Goal: Task Accomplishment & Management: Complete application form

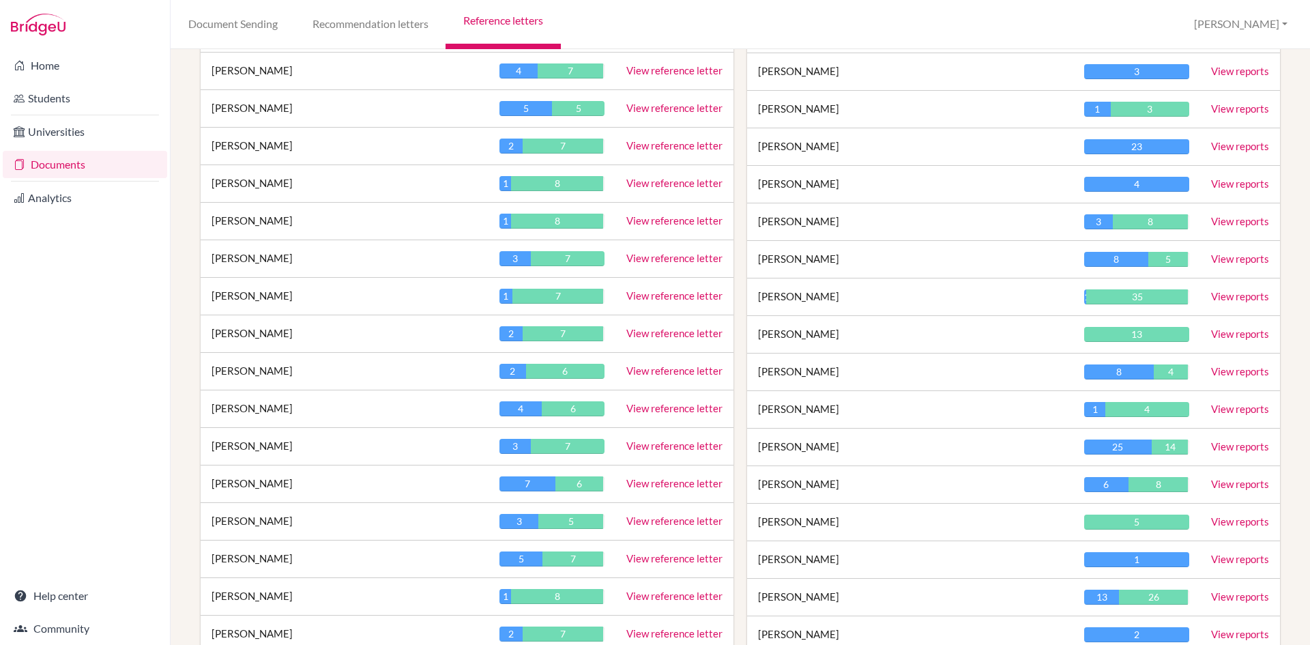
scroll to position [2183, 0]
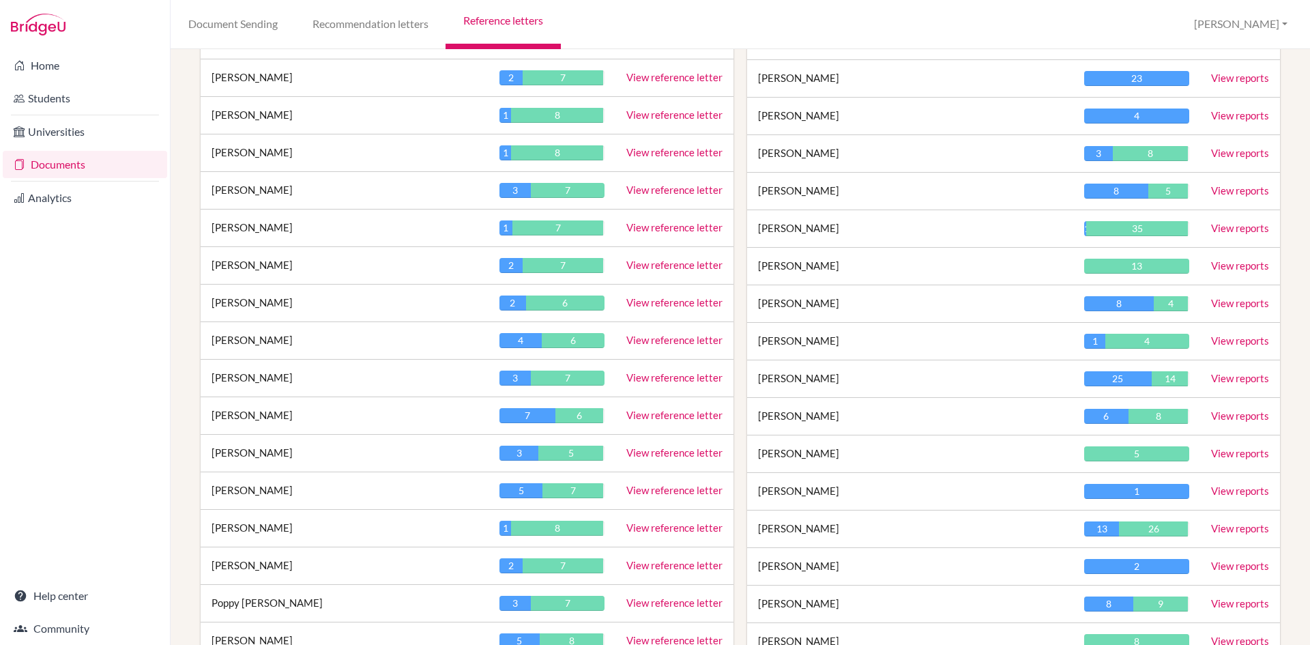
click at [692, 415] on link "View reference letter" at bounding box center [674, 415] width 96 height 12
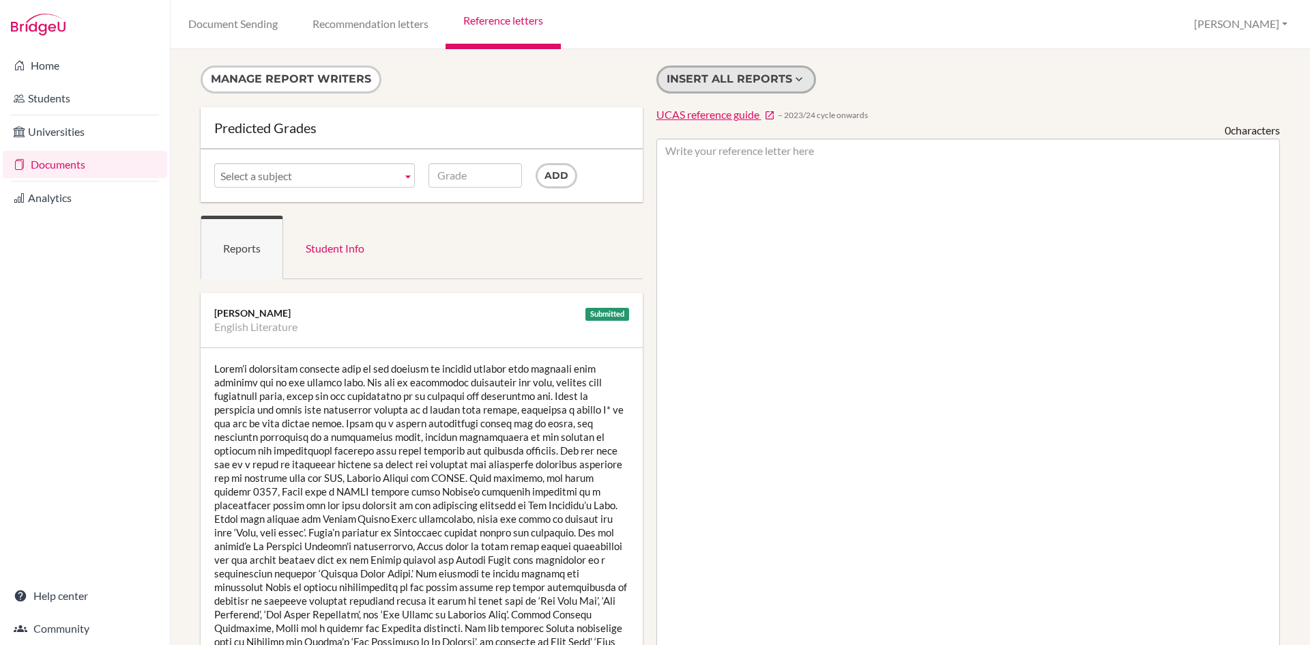
click at [782, 80] on button "Insert all reports" at bounding box center [736, 79] width 160 height 28
type textarea "Sofia’s particular strength lies in her ability to express herself with maturit…"
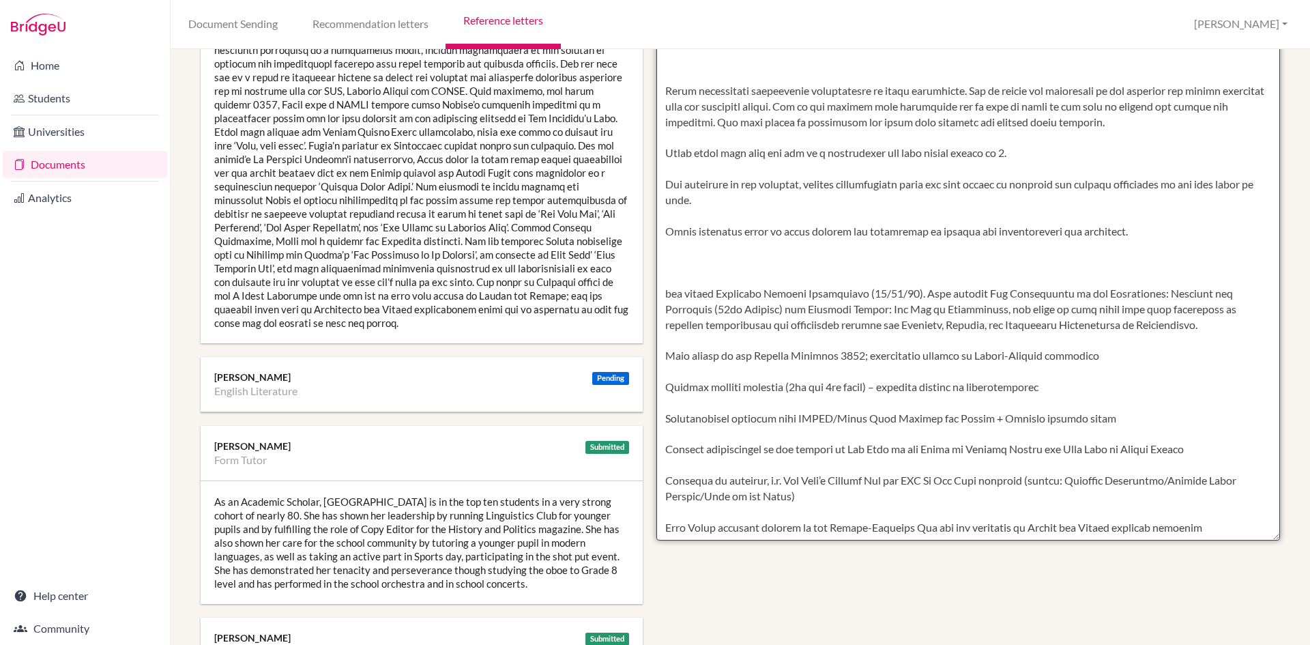
scroll to position [491, 0]
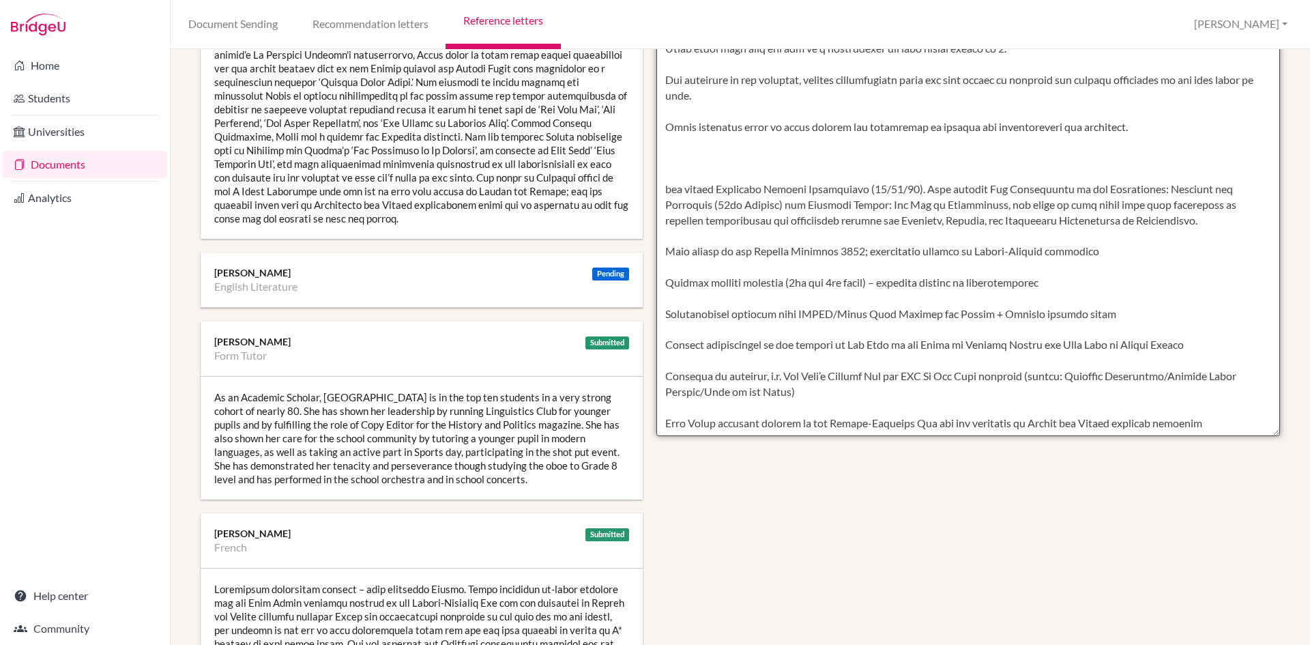
drag, startPoint x: 660, startPoint y: 151, endPoint x: 1230, endPoint y: 443, distance: 640.3
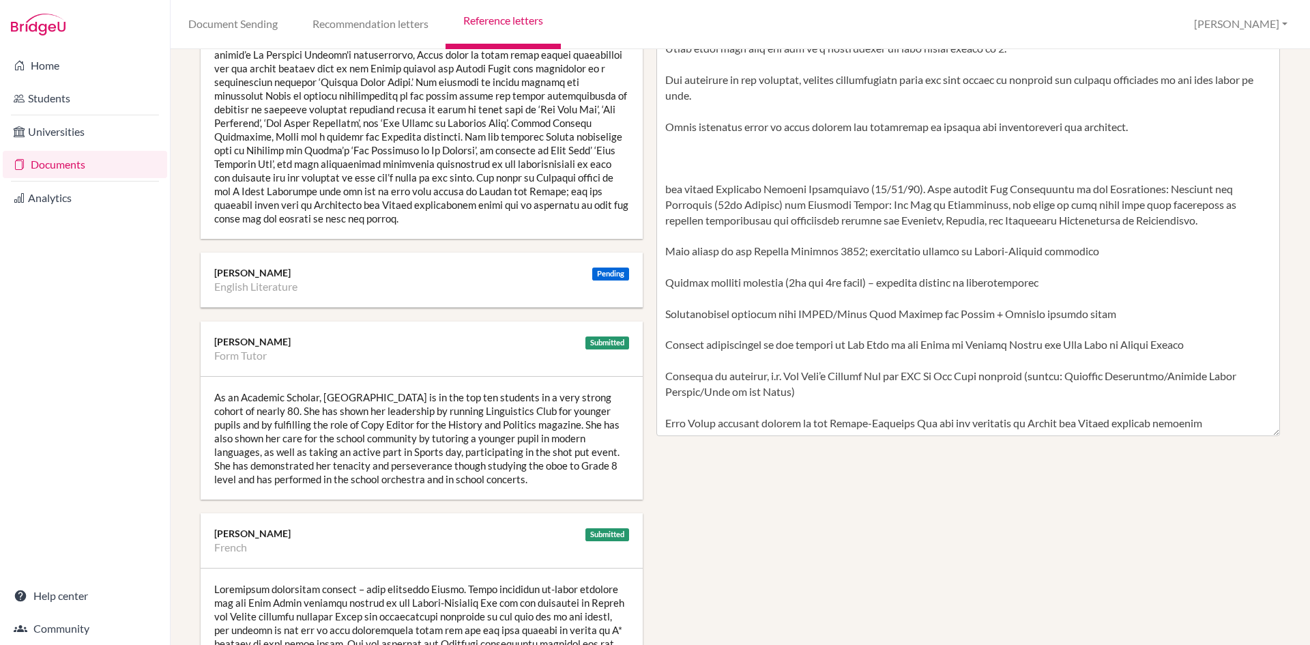
click at [475, 473] on div "As an Academic Scholar, Sofia is in the top ten students in a very strong cohor…" at bounding box center [422, 438] width 442 height 123
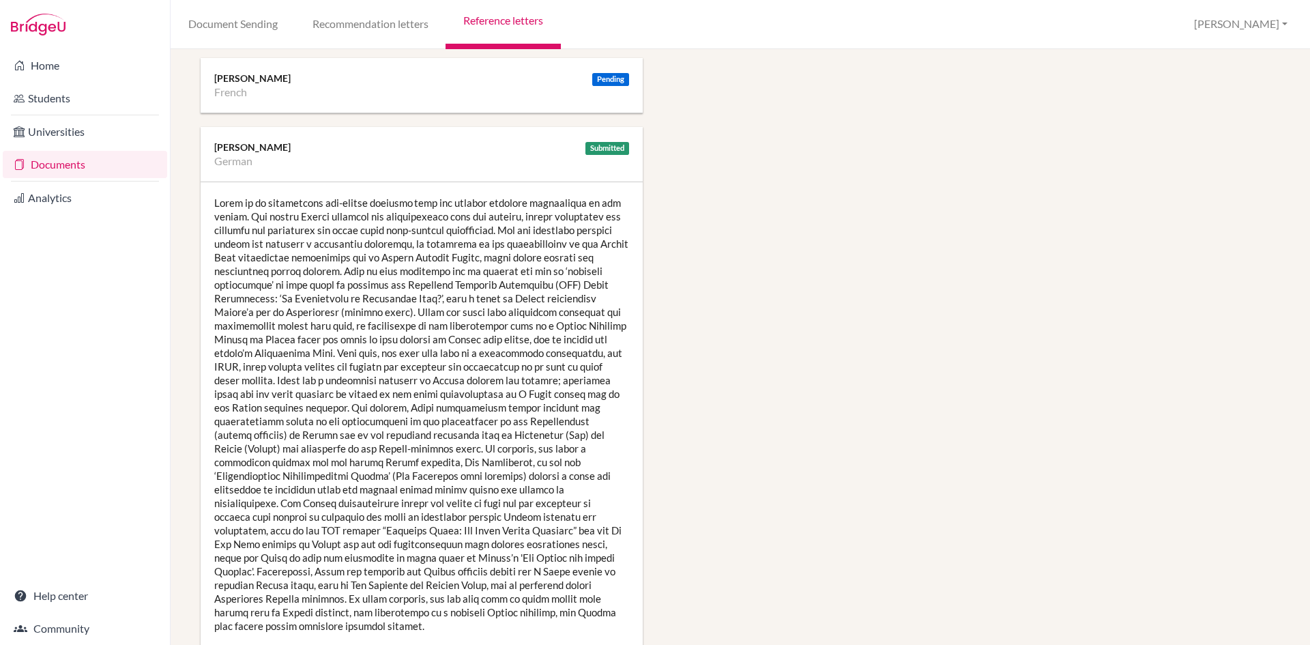
scroll to position [1378, 0]
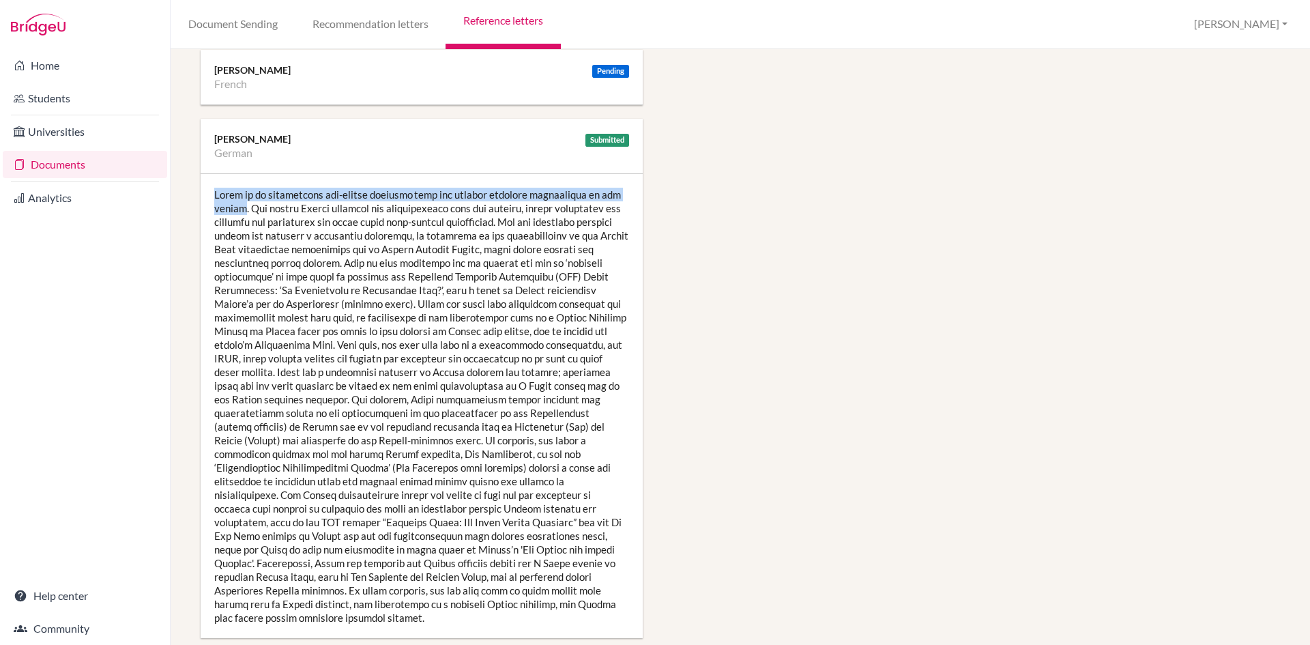
drag, startPoint x: 245, startPoint y: 209, endPoint x: 212, endPoint y: 188, distance: 39.0
click at [212, 188] on div at bounding box center [422, 406] width 442 height 464
copy div "Sofia is an outstanding non-native linguist with the highest academic performan…"
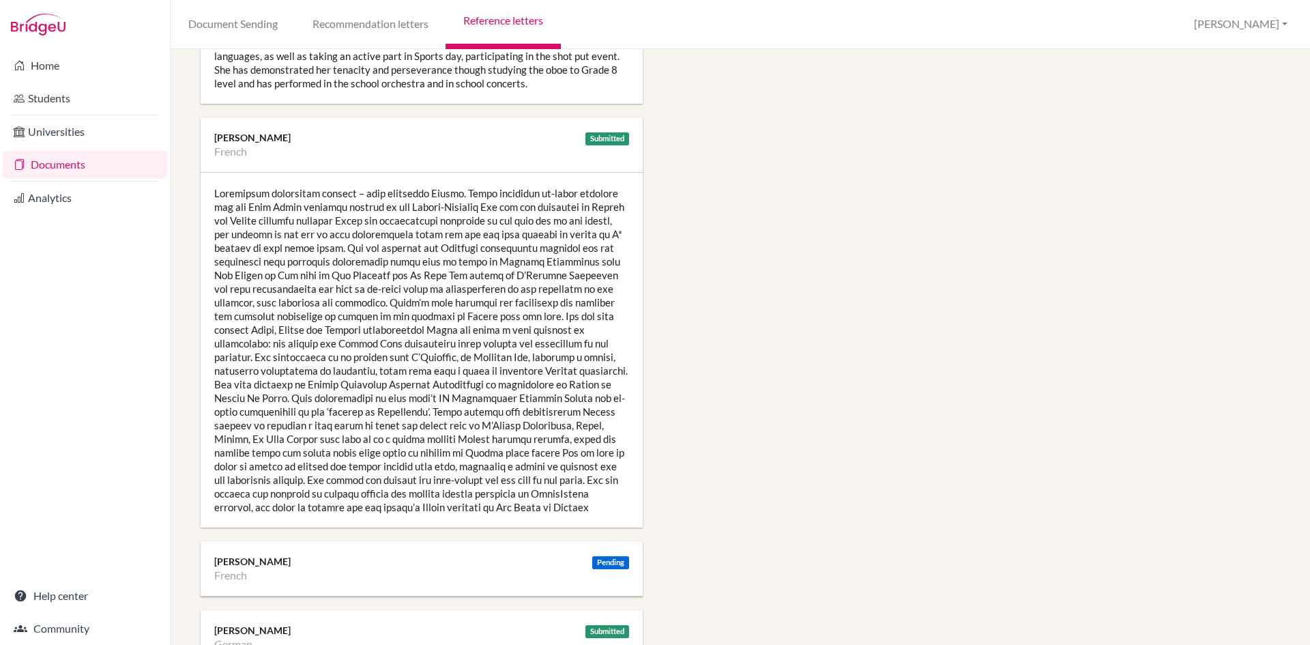
scroll to position [1228, 0]
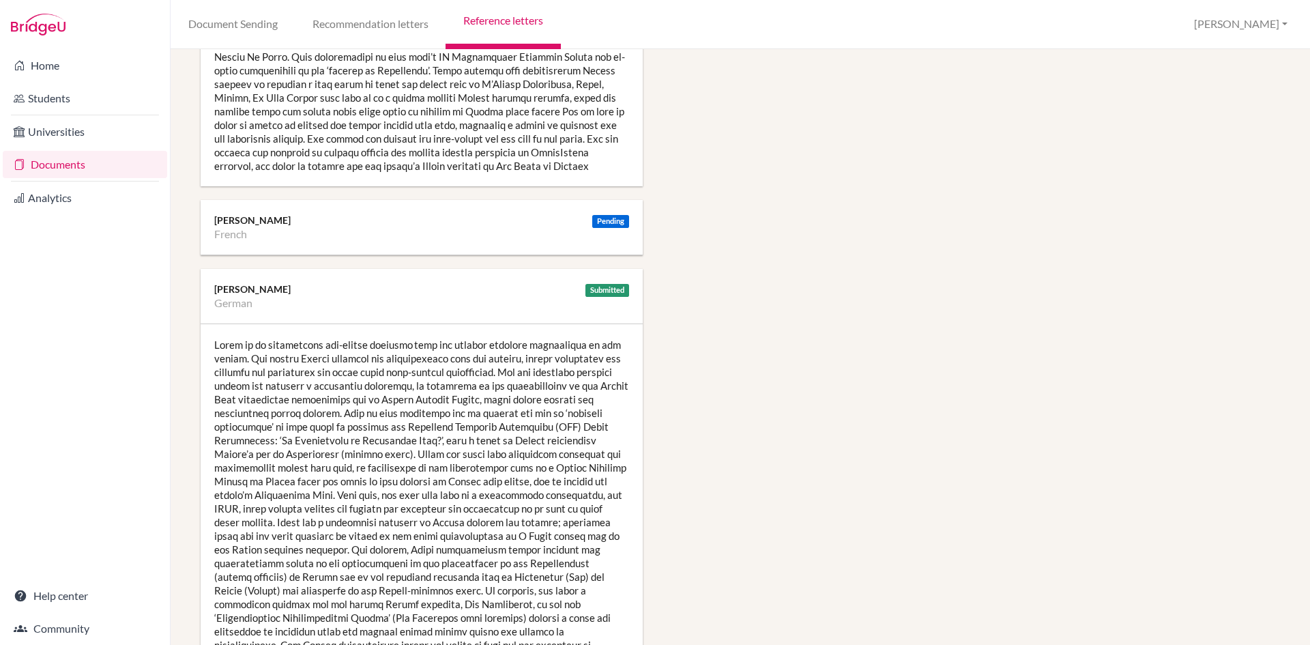
click at [441, 385] on div at bounding box center [422, 556] width 442 height 464
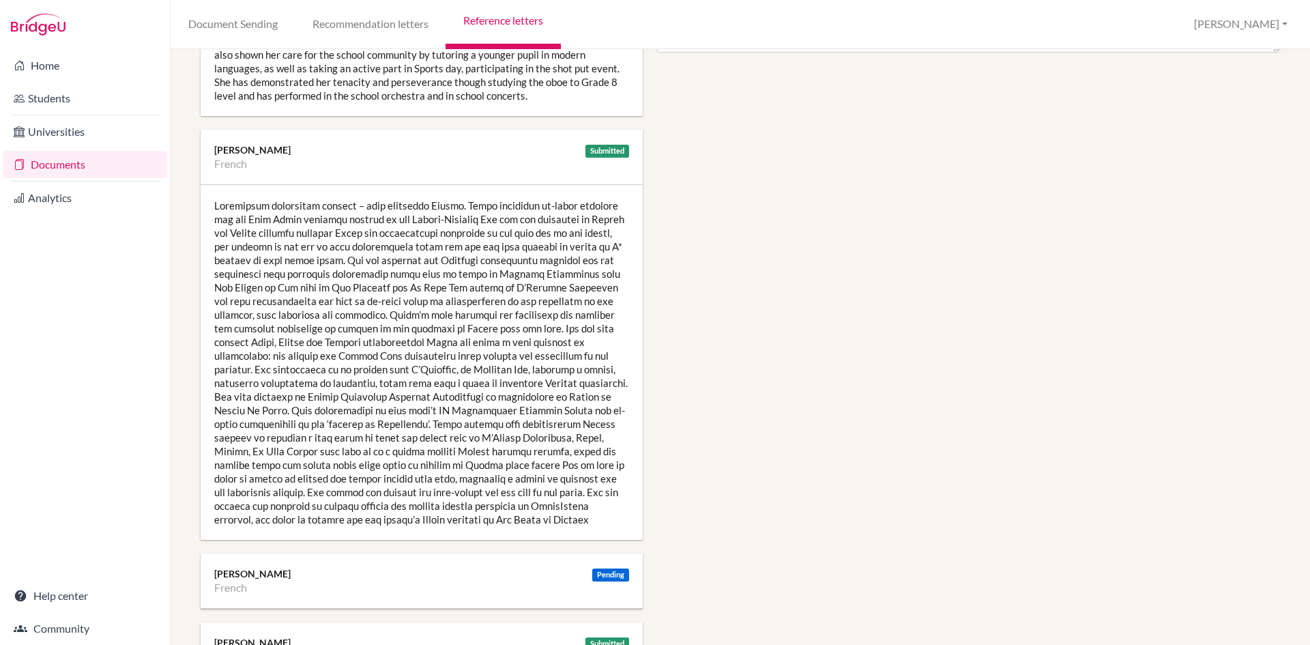
scroll to position [1091, 0]
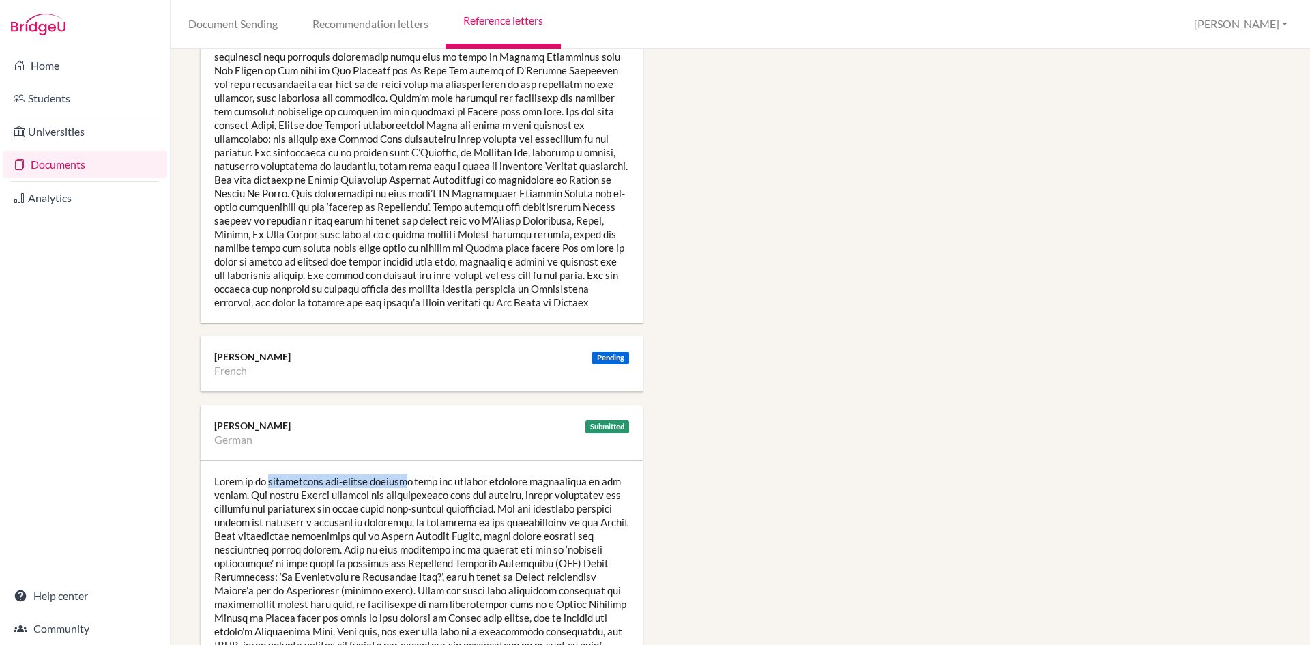
drag, startPoint x: 396, startPoint y: 482, endPoint x: 263, endPoint y: 482, distance: 133.7
copy div "outstanding non-native linguis"
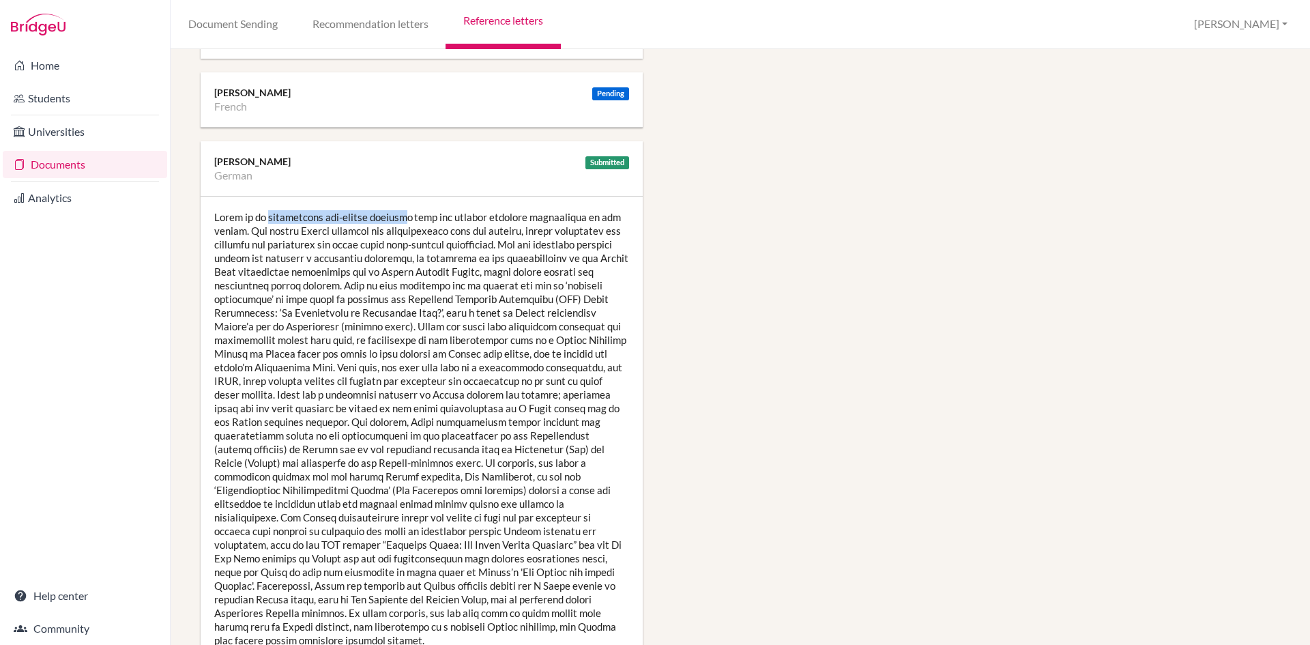
scroll to position [1364, 0]
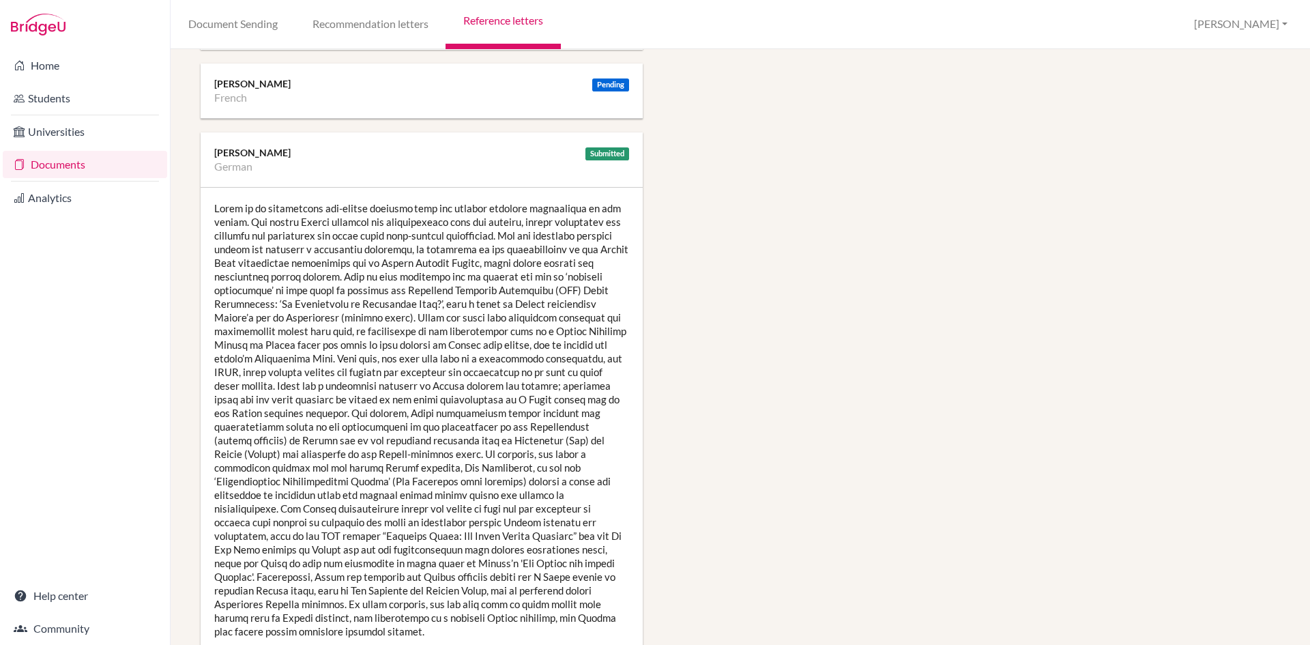
click at [404, 304] on div at bounding box center [422, 420] width 442 height 464
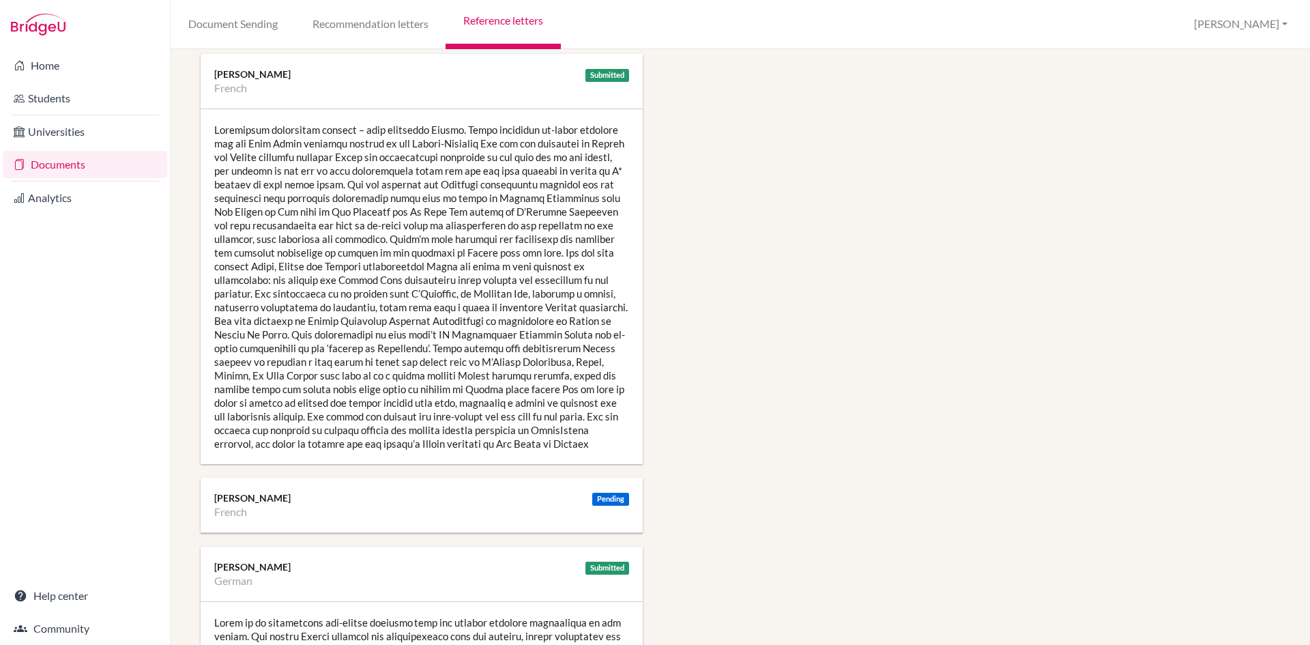
scroll to position [955, 0]
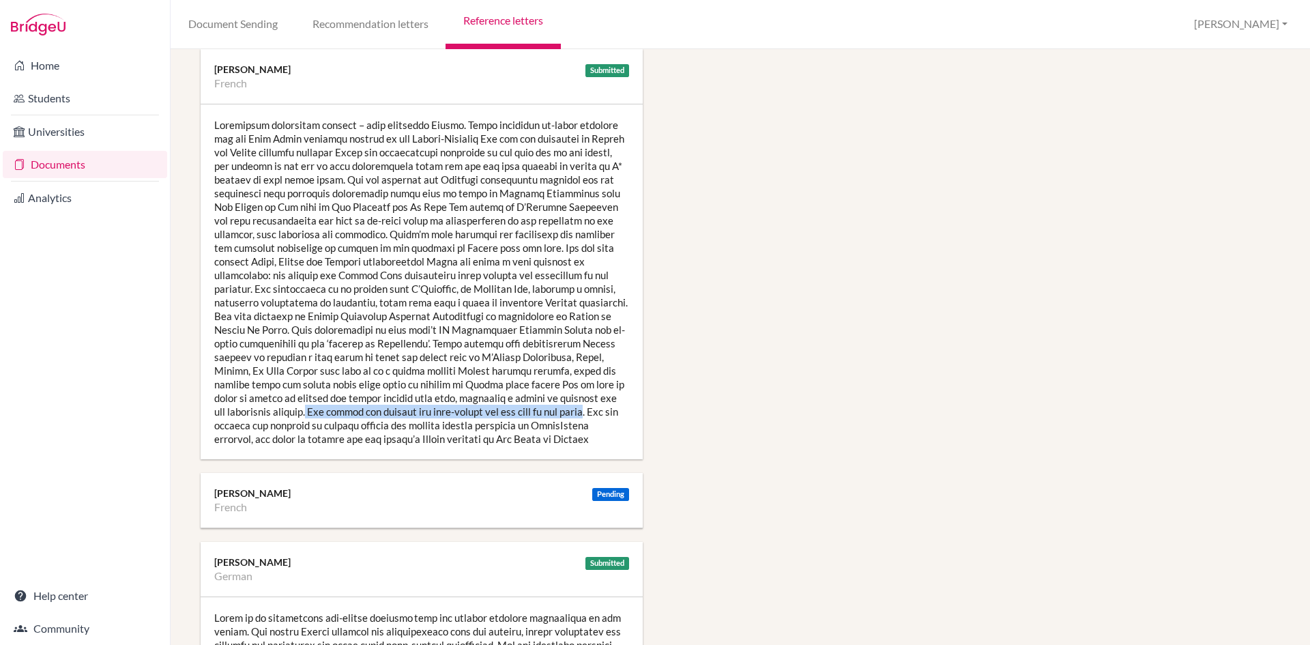
drag, startPoint x: 334, startPoint y: 411, endPoint x: 616, endPoint y: 411, distance: 281.7
click at [616, 411] on div at bounding box center [422, 281] width 442 height 355
copy div "Her accent and fluency are near-native and the best in the class"
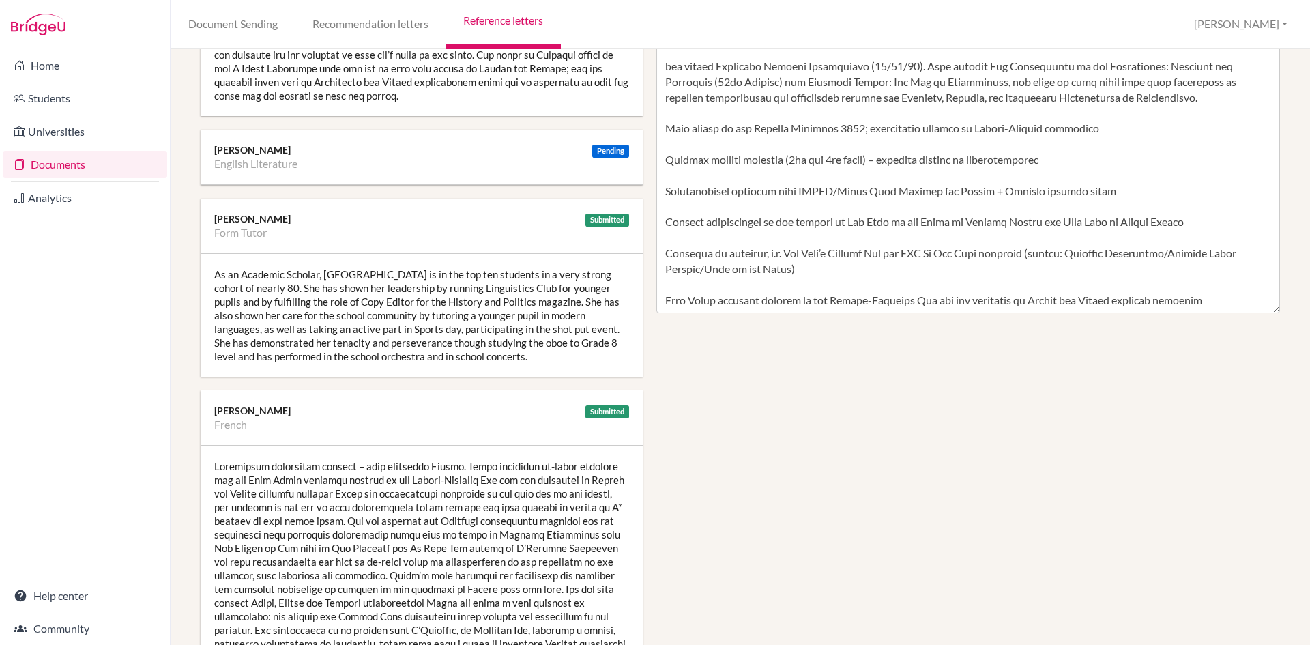
scroll to position [1023, 0]
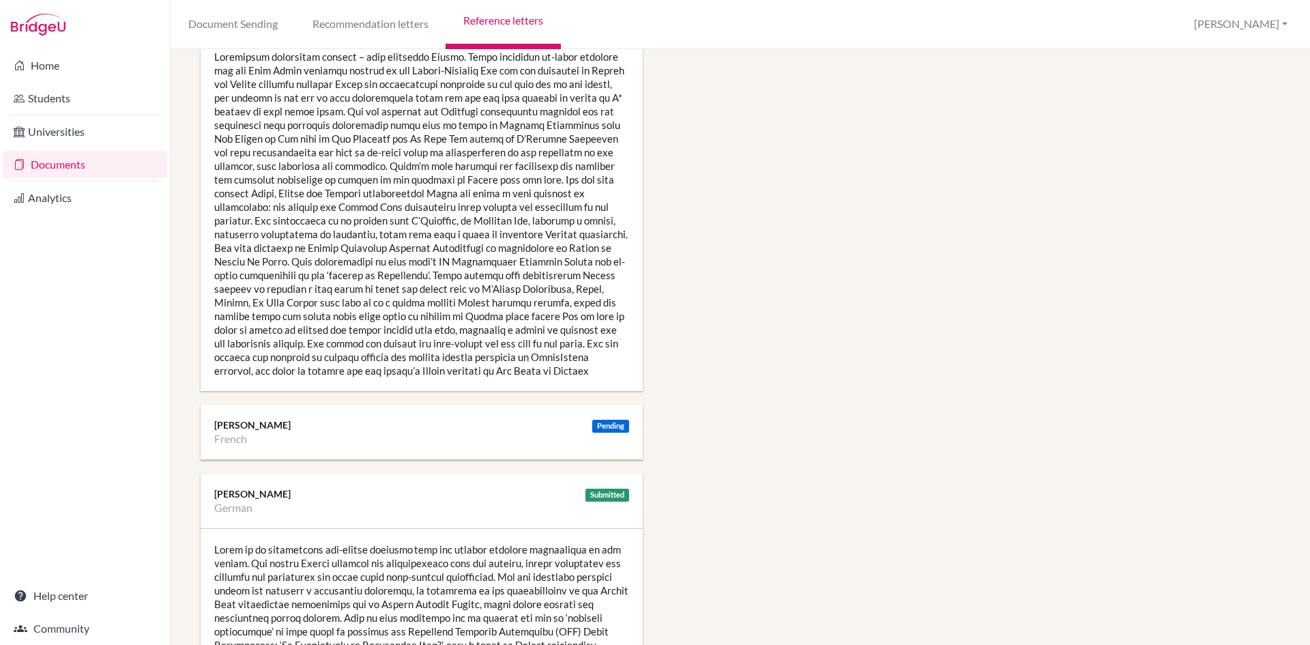
click at [485, 252] on div at bounding box center [422, 213] width 442 height 355
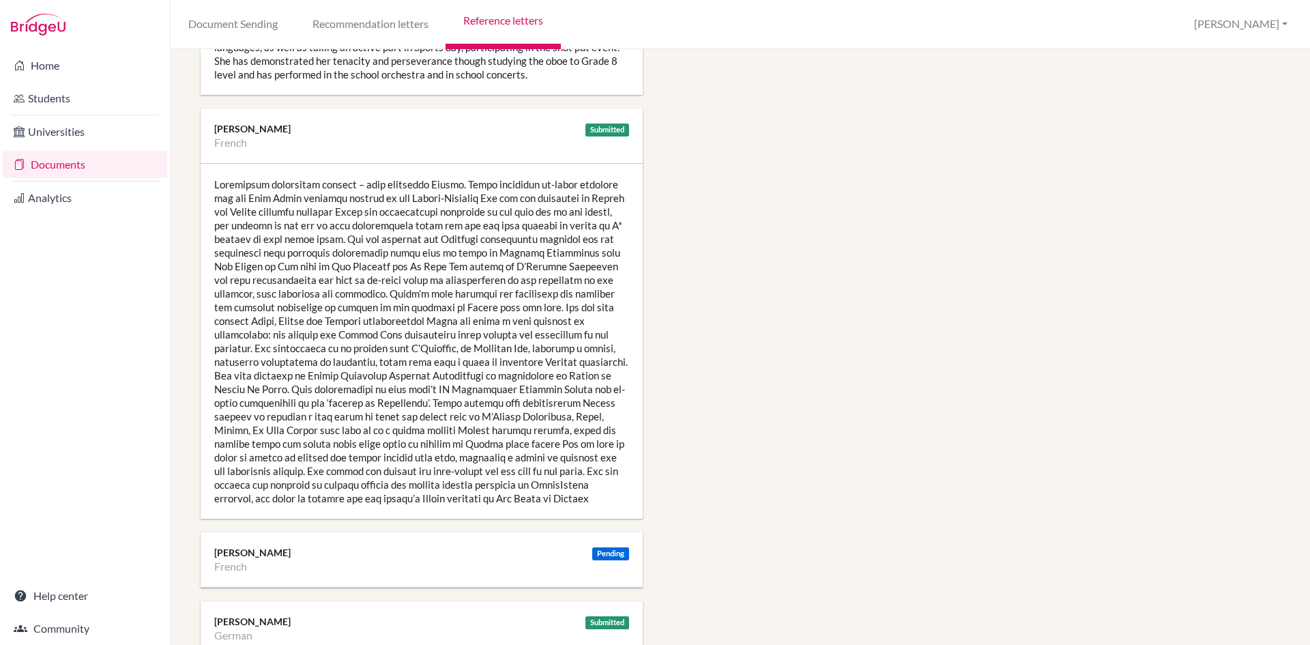
scroll to position [887, 0]
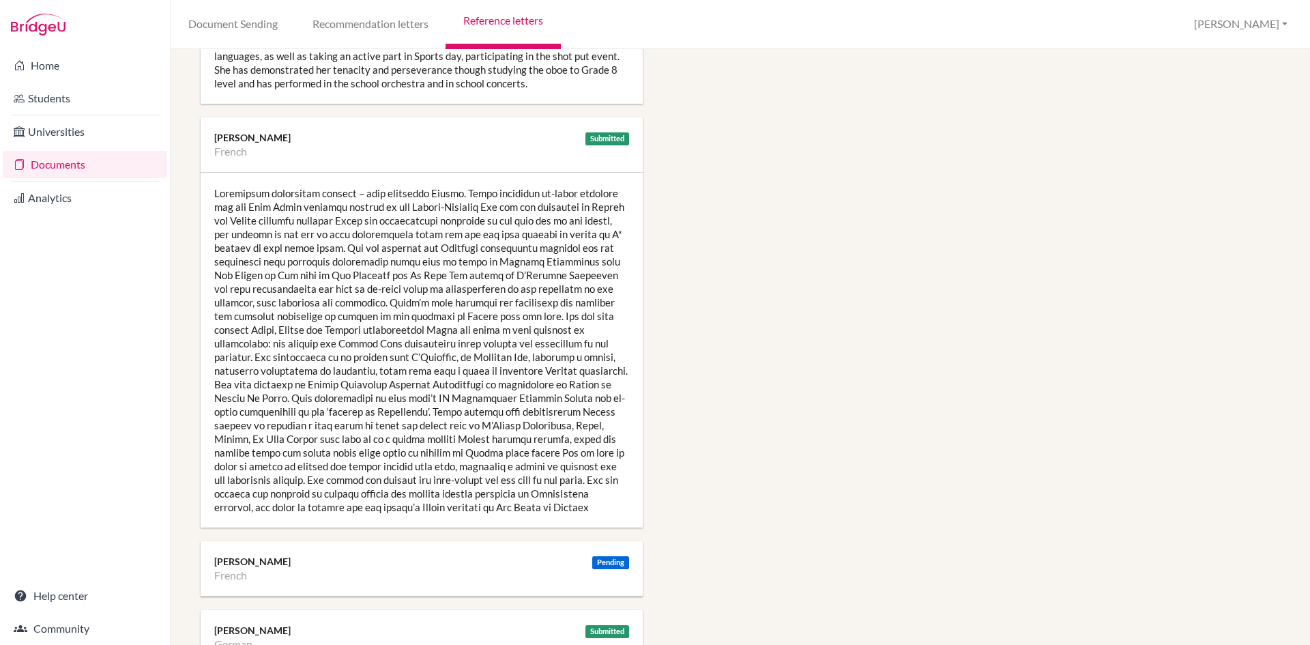
click at [477, 368] on div at bounding box center [422, 350] width 442 height 355
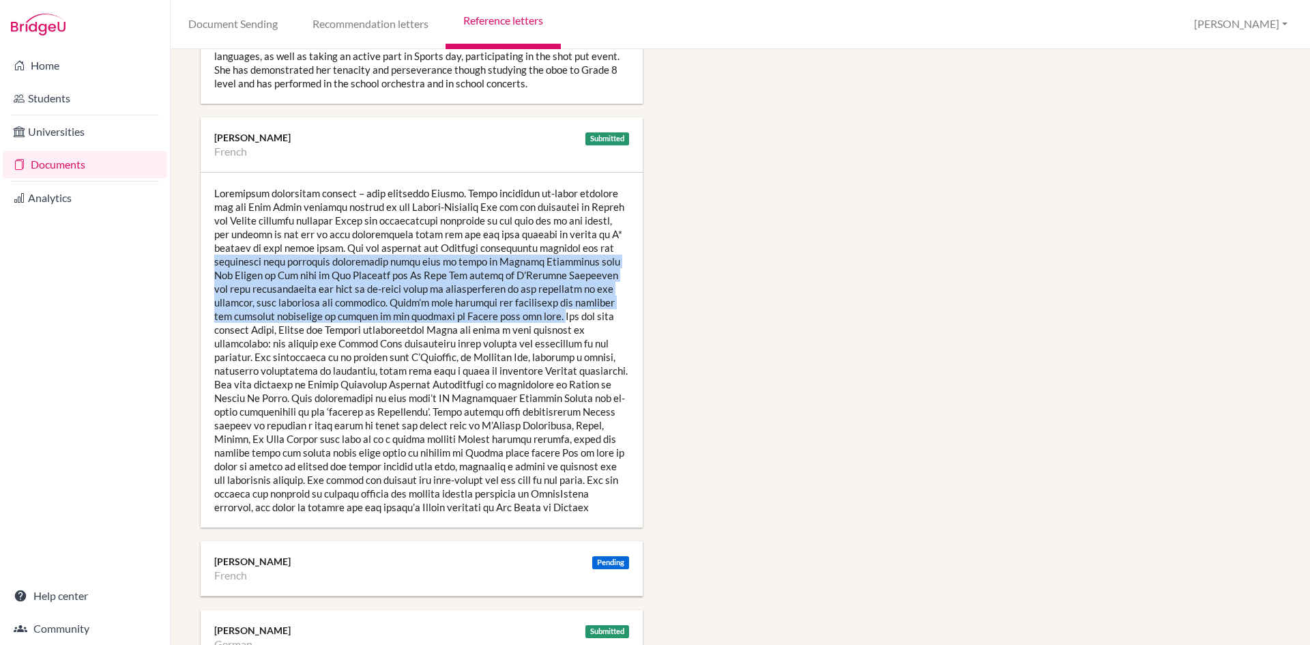
drag, startPoint x: 215, startPoint y: 261, endPoint x: 492, endPoint y: 321, distance: 284.0
click at [492, 321] on div at bounding box center [422, 350] width 442 height 355
copy div "impressive when analysing challenging texts such as poems by Charles Baudelaire…"
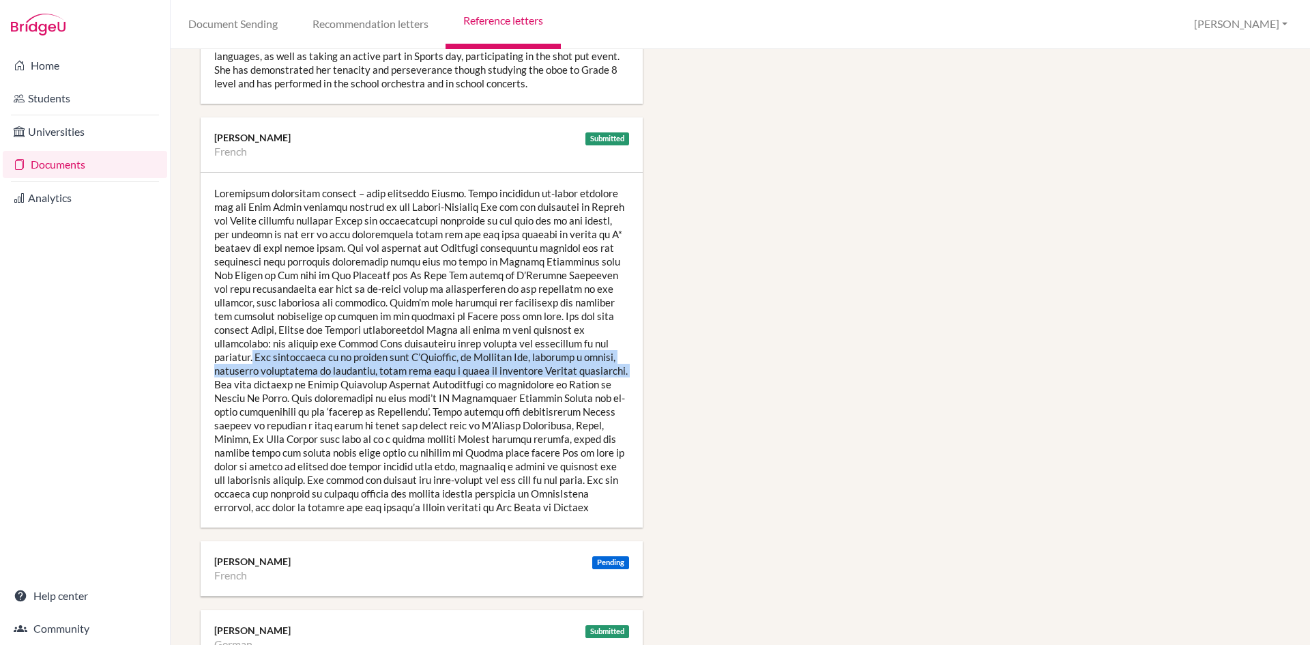
drag, startPoint x: 584, startPoint y: 342, endPoint x: 566, endPoint y: 373, distance: 35.5
click at [566, 373] on div at bounding box center [422, 350] width 442 height 355
copy div "Her translation of an extract from L’Incendie, by Mohammed Dib, conveyed a flue…"
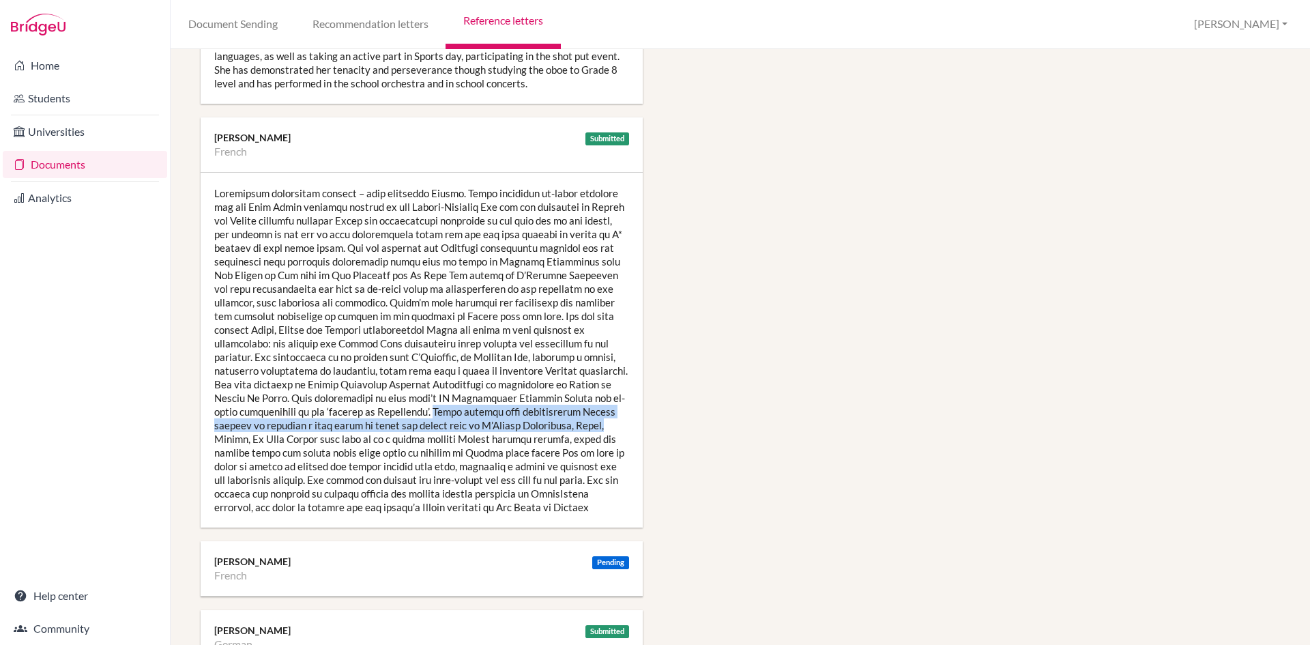
drag, startPoint x: 412, startPoint y: 409, endPoint x: 603, endPoint y: 430, distance: 192.2
click at [603, 430] on div at bounding box center [422, 350] width 442 height 355
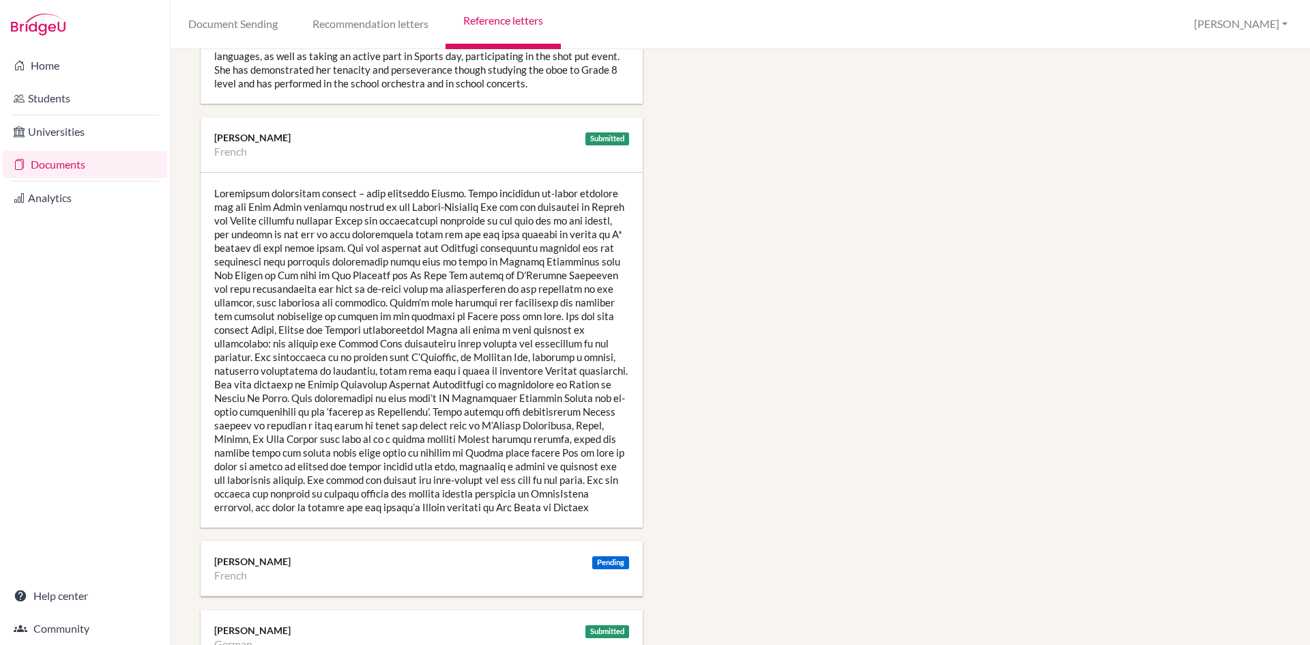
click at [553, 445] on div at bounding box center [422, 350] width 442 height 355
click at [578, 450] on div at bounding box center [422, 350] width 442 height 355
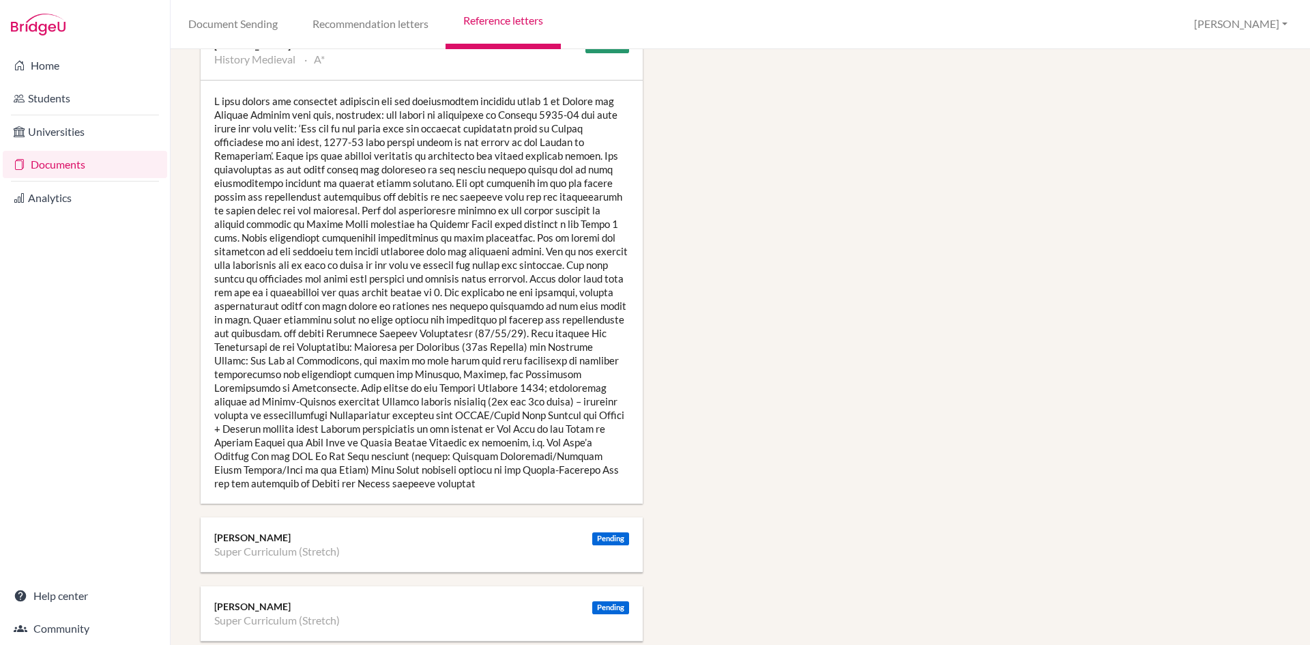
scroll to position [2115, 0]
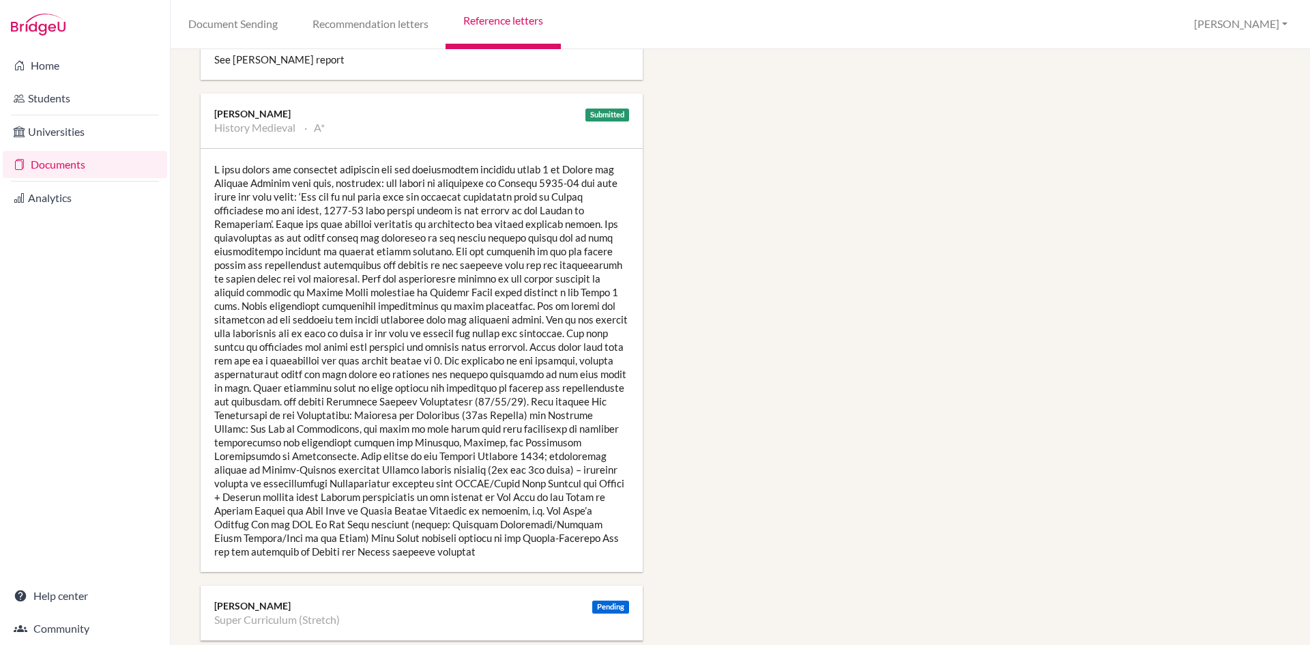
click at [512, 450] on div at bounding box center [422, 360] width 442 height 423
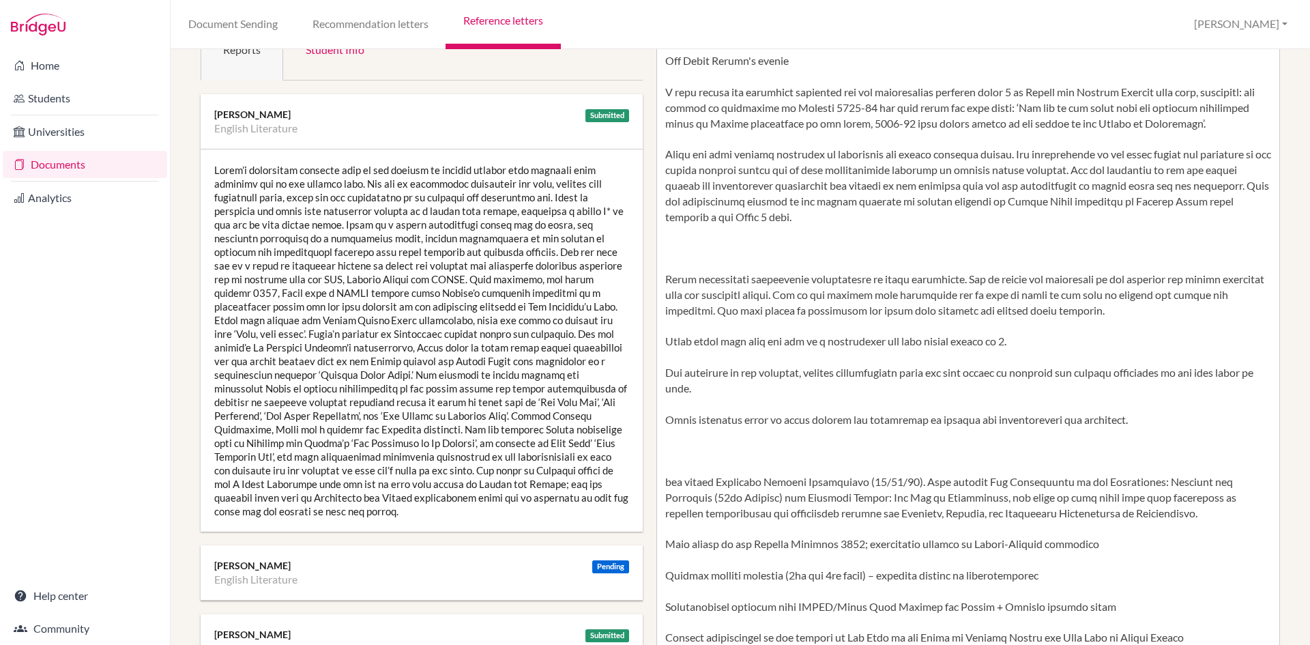
scroll to position [205, 0]
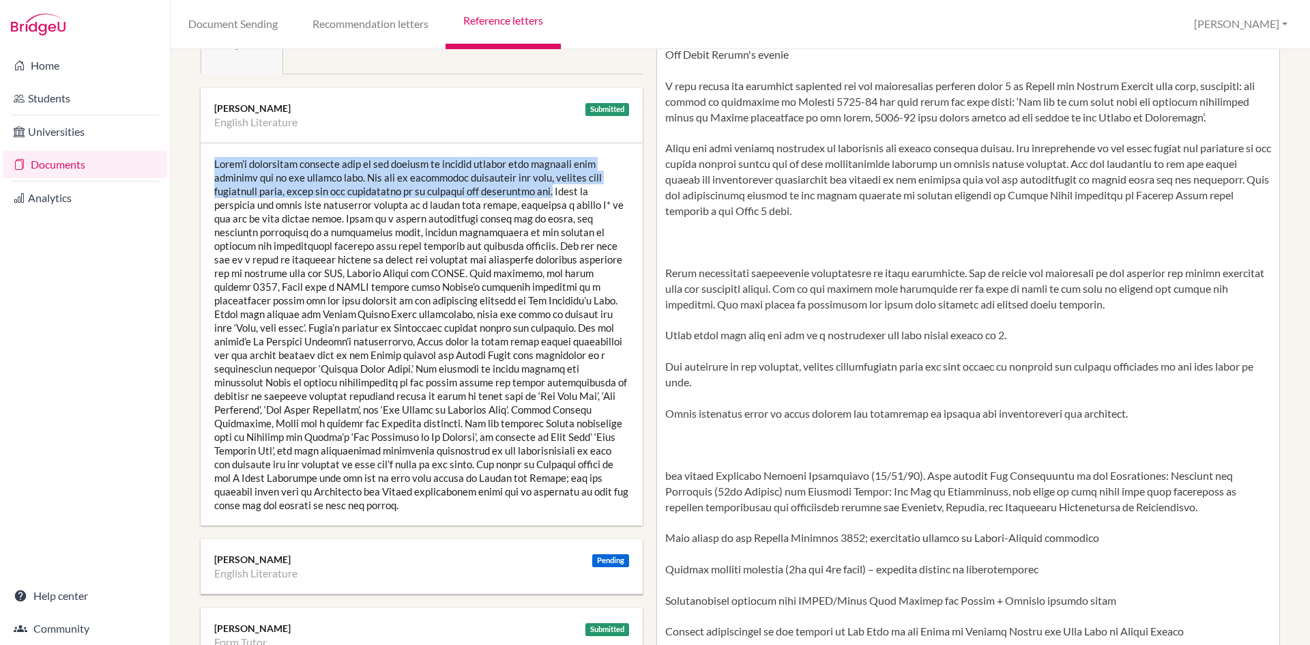
drag, startPoint x: 525, startPoint y: 192, endPoint x: 202, endPoint y: 162, distance: 324.0
click at [202, 162] on div at bounding box center [422, 334] width 442 height 382
copy div "Sofia’s particular strength lies in her ability to express herself with maturit…"
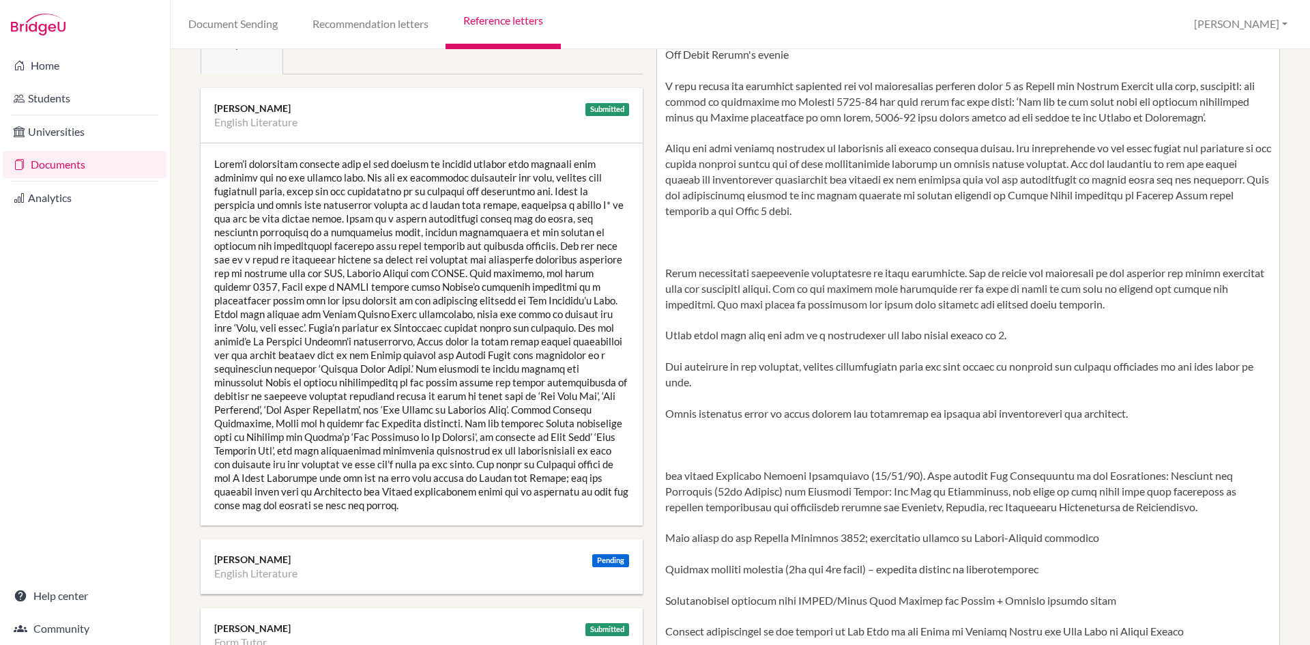
click at [526, 409] on div at bounding box center [422, 334] width 442 height 382
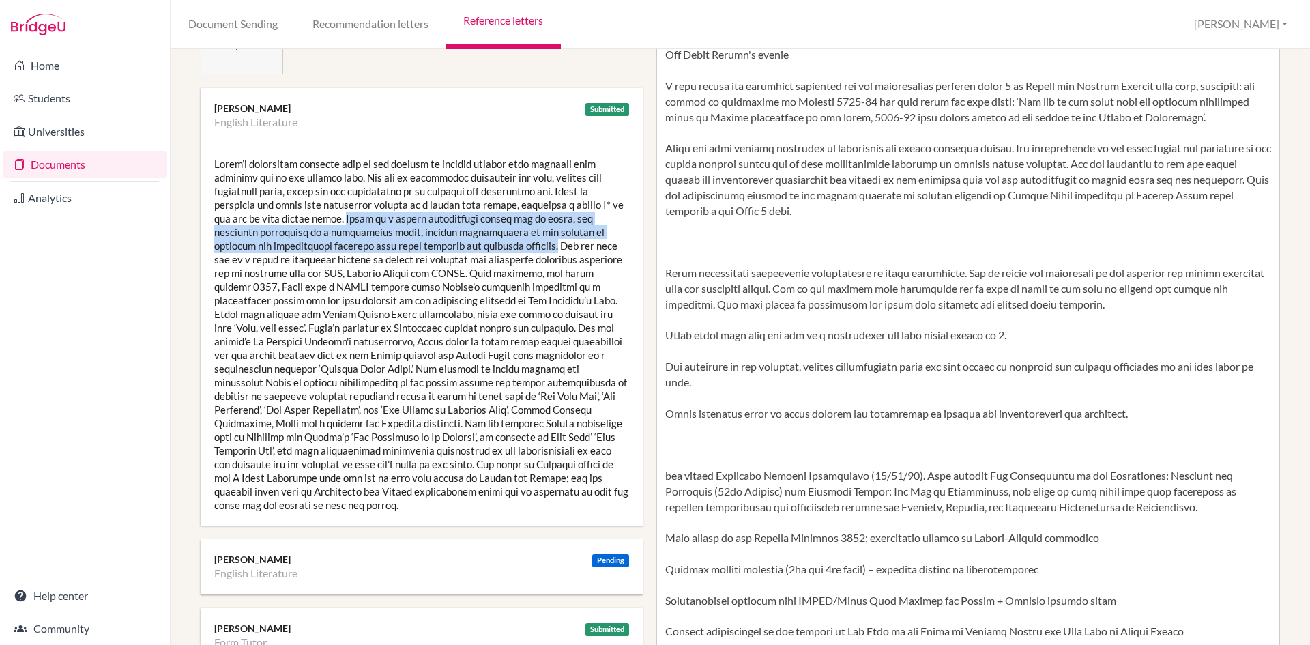
drag, startPoint x: 438, startPoint y: 246, endPoint x: 280, endPoint y: 223, distance: 159.9
click at [280, 223] on div at bounding box center [422, 334] width 442 height 382
copy div "Sofia is a strong independent worker yet in class, she initiates discussion at …"
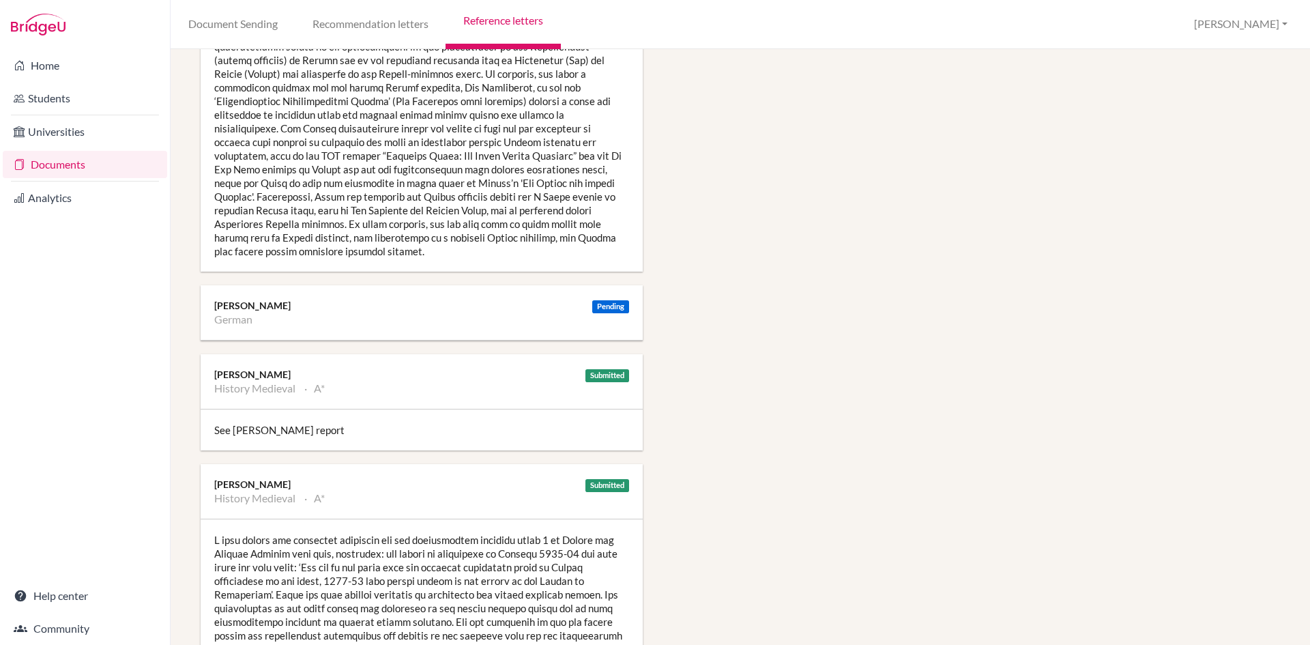
scroll to position [2046, 0]
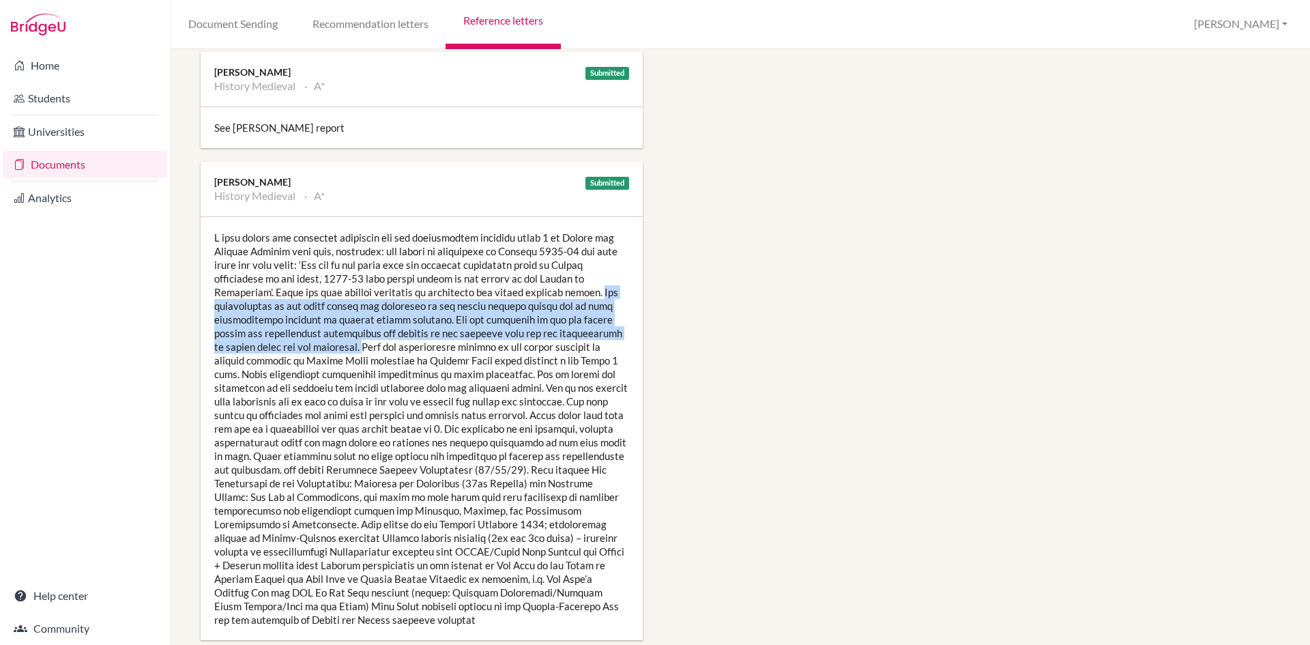
drag, startPoint x: 578, startPoint y: 277, endPoint x: 318, endPoint y: 327, distance: 264.7
click at [318, 327] on div at bounding box center [422, 428] width 442 height 423
copy div "Her appreciation of the wider issues and attitudes of the period studied enable…"
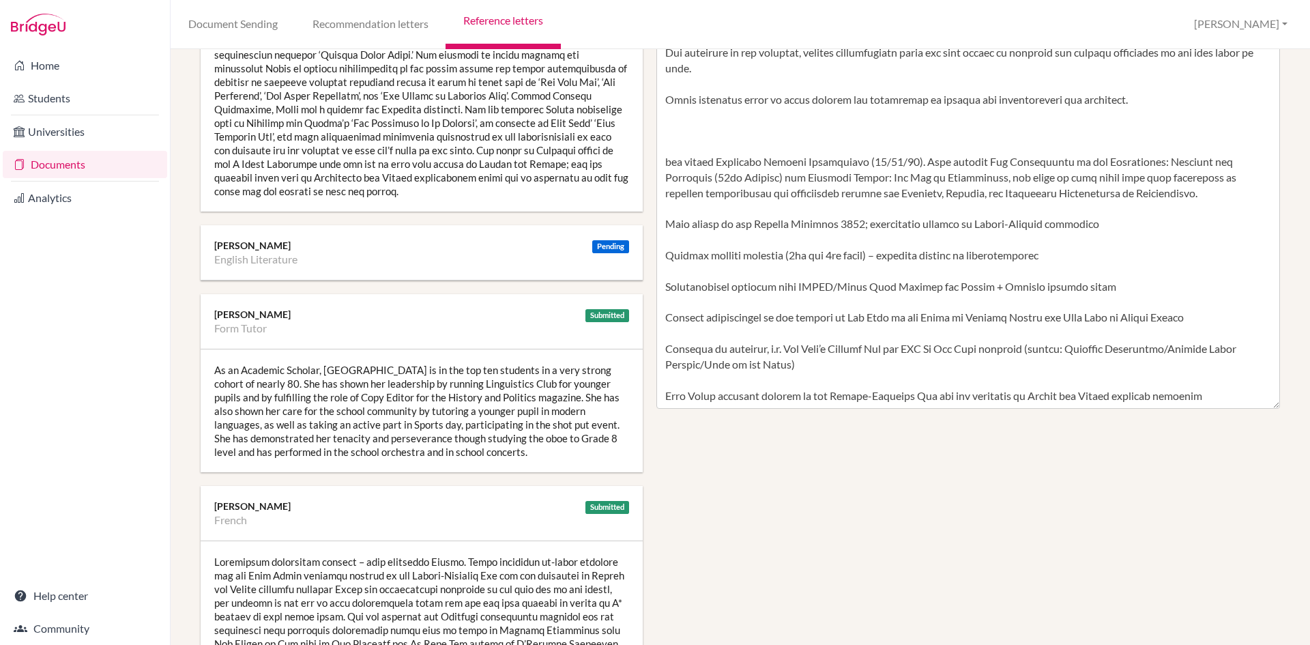
scroll to position [477, 0]
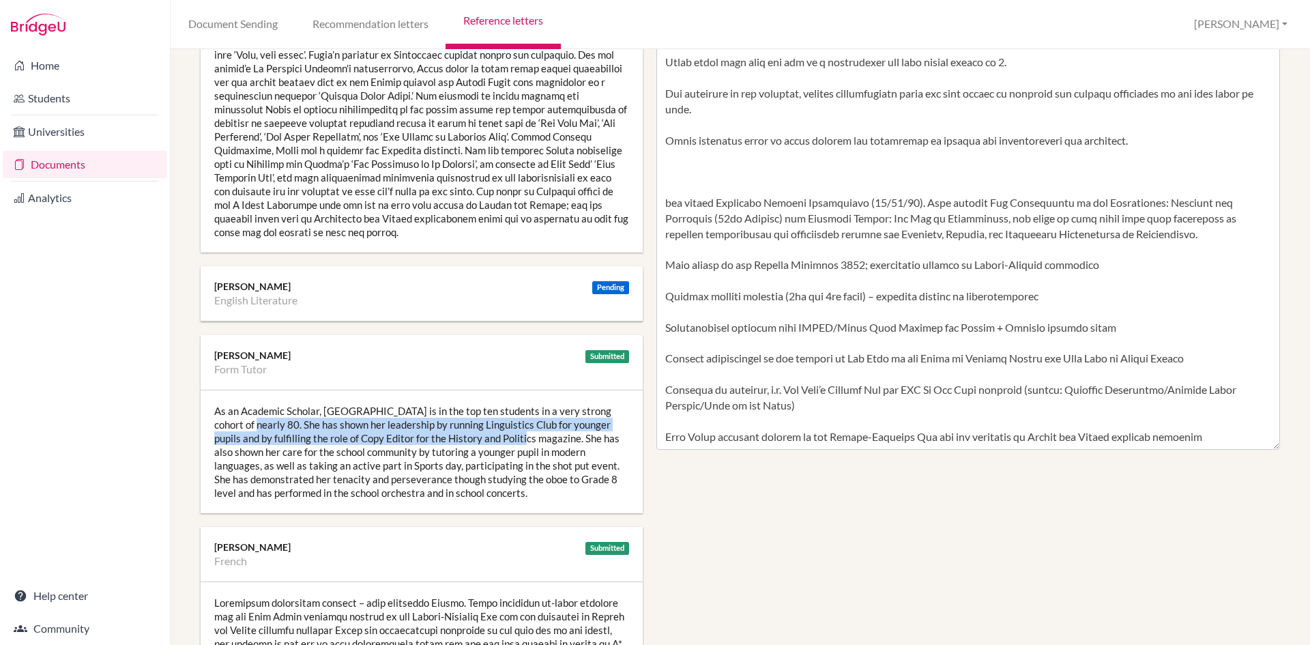
drag, startPoint x: 484, startPoint y: 438, endPoint x: 211, endPoint y: 422, distance: 273.3
click at [211, 422] on div "As an Academic Scholar, Sofia is in the top ten students in a very strong cohor…" at bounding box center [422, 451] width 442 height 123
copy div "She has shown her leadership by running Linguistics Club for younger pupils and…"
